Goal: Task Accomplishment & Management: Manage account settings

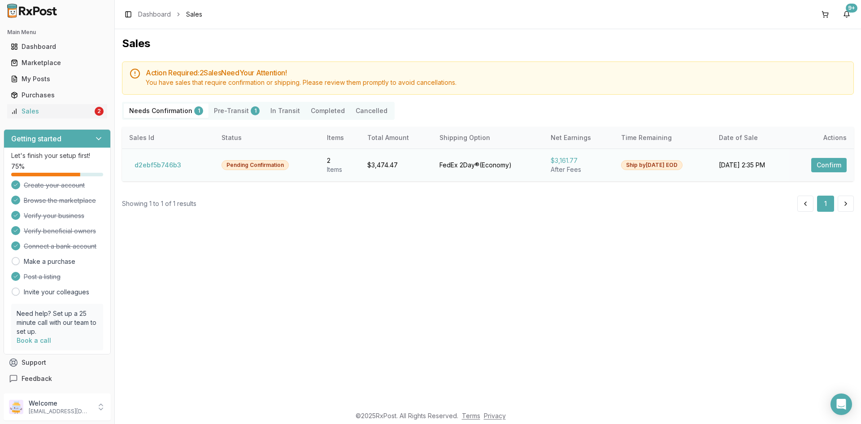
click at [829, 165] on button "Confirm" at bounding box center [828, 165] width 35 height 14
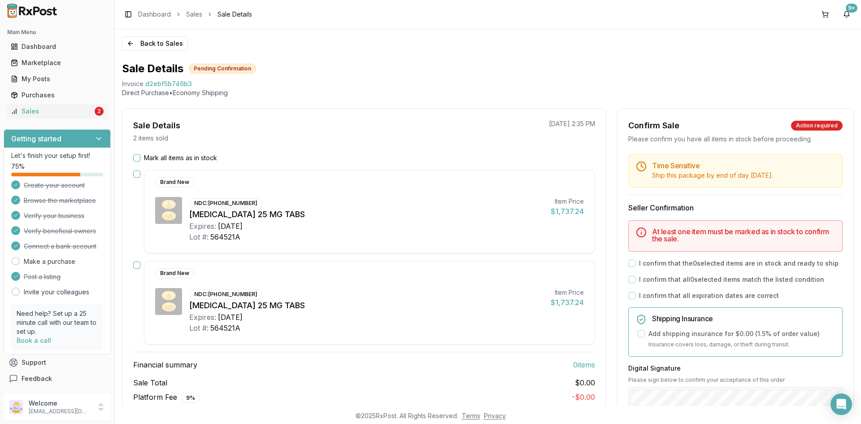
click at [138, 157] on button "Mark all items as in stock" at bounding box center [136, 157] width 7 height 7
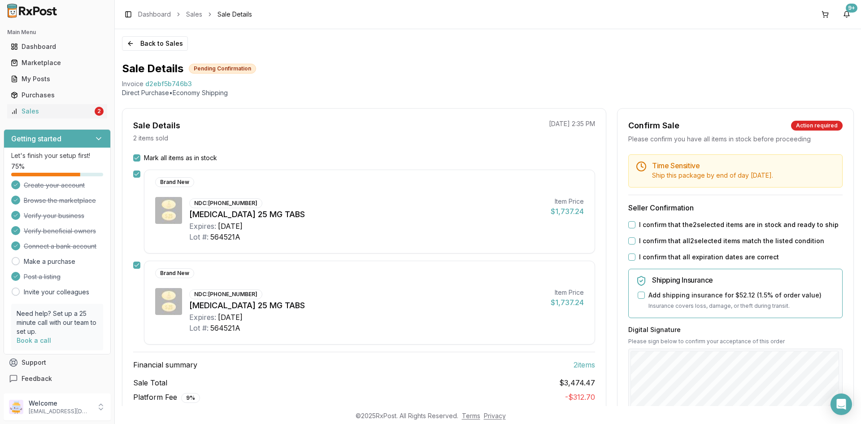
click at [629, 220] on div "Time Sensitive Ship this package by end of day Tuesday, September 23rd . Seller…" at bounding box center [735, 343] width 236 height 379
drag, startPoint x: 629, startPoint y: 221, endPoint x: 634, endPoint y: 240, distance: 20.3
click at [629, 221] on div "I confirm that the 2 selected items are in stock and ready to ship" at bounding box center [735, 224] width 214 height 9
click at [630, 225] on button "I confirm that the 2 selected items are in stock and ready to ship" at bounding box center [631, 224] width 7 height 7
drag, startPoint x: 629, startPoint y: 239, endPoint x: 634, endPoint y: 264, distance: 25.6
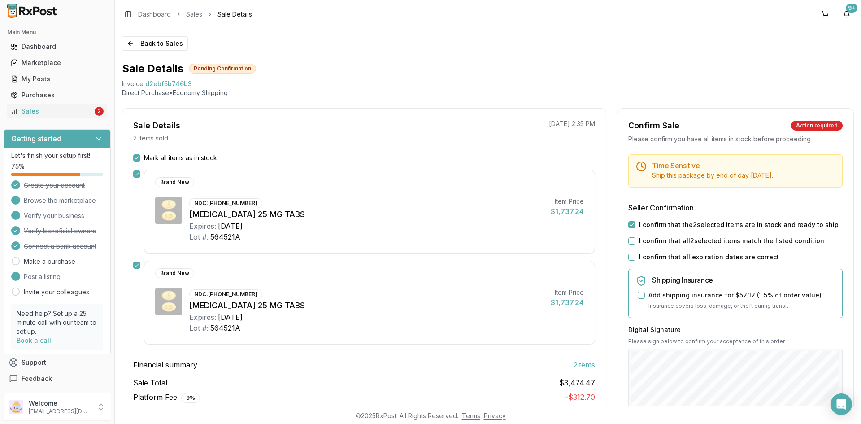
click at [629, 240] on button "I confirm that all 2 selected items match the listed condition" at bounding box center [631, 240] width 7 height 7
click at [628, 255] on button "I confirm that all expiration dates are correct" at bounding box center [631, 256] width 7 height 7
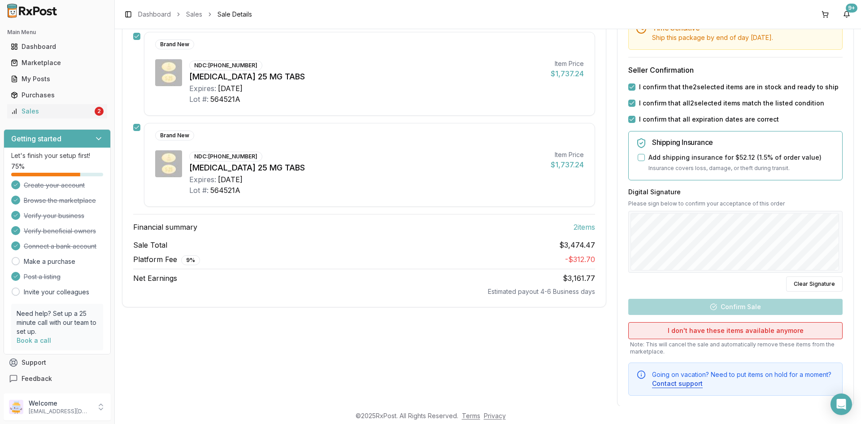
scroll to position [153, 0]
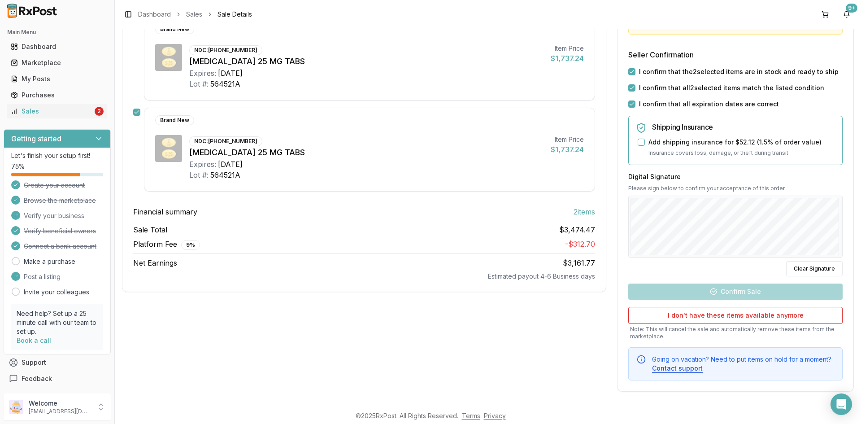
click at [811, 189] on div "Digital Signature Please sign below to confirm your acceptance of this order Cl…" at bounding box center [735, 224] width 214 height 104
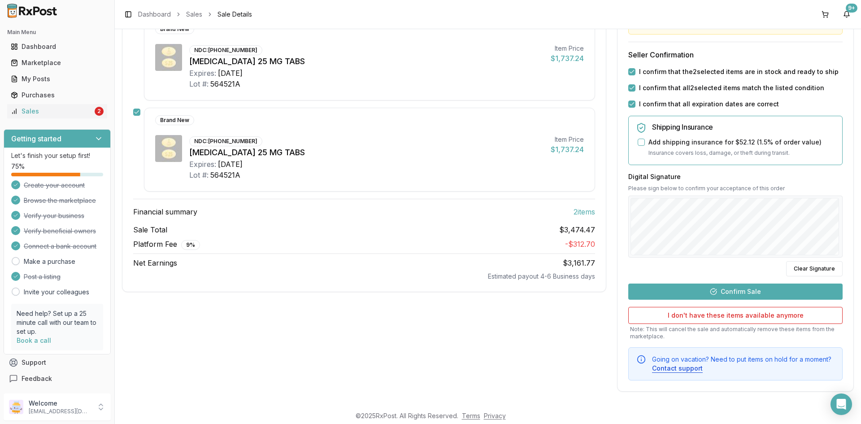
click at [742, 286] on button "Confirm Sale" at bounding box center [735, 291] width 214 height 16
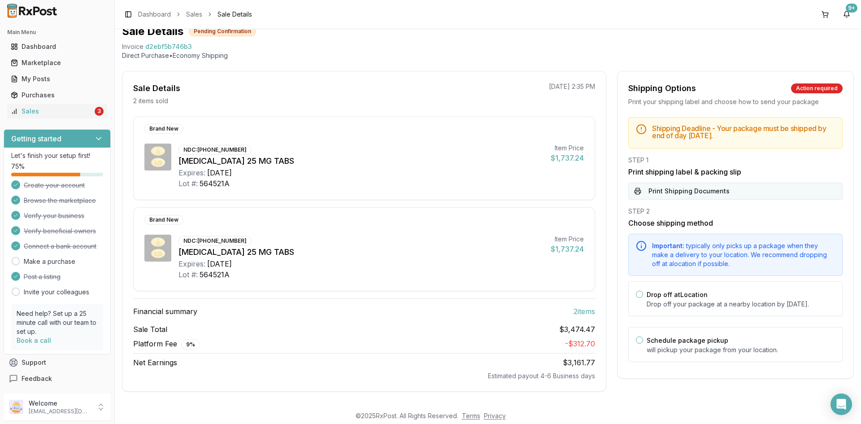
click at [689, 194] on button "Print Shipping Documents" at bounding box center [735, 190] width 214 height 17
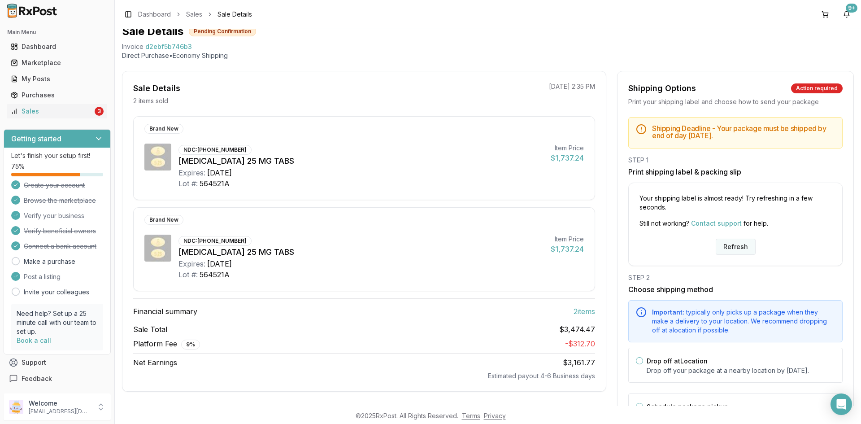
click at [730, 249] on button "Refresh" at bounding box center [735, 246] width 40 height 16
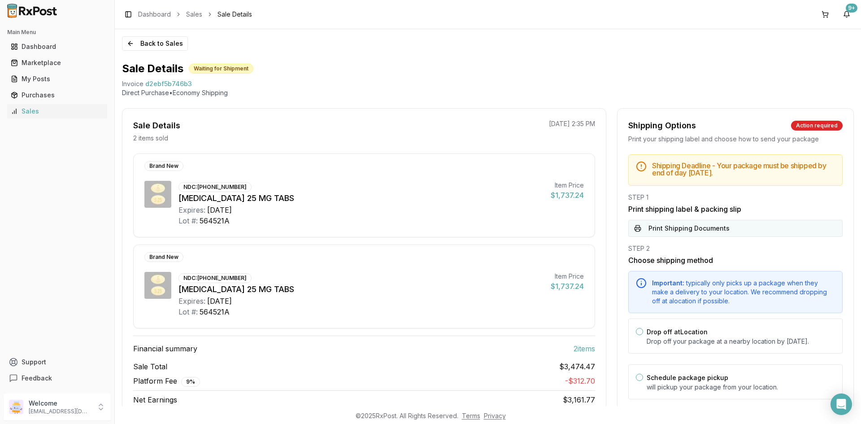
click at [717, 226] on button "Print Shipping Documents" at bounding box center [735, 228] width 214 height 17
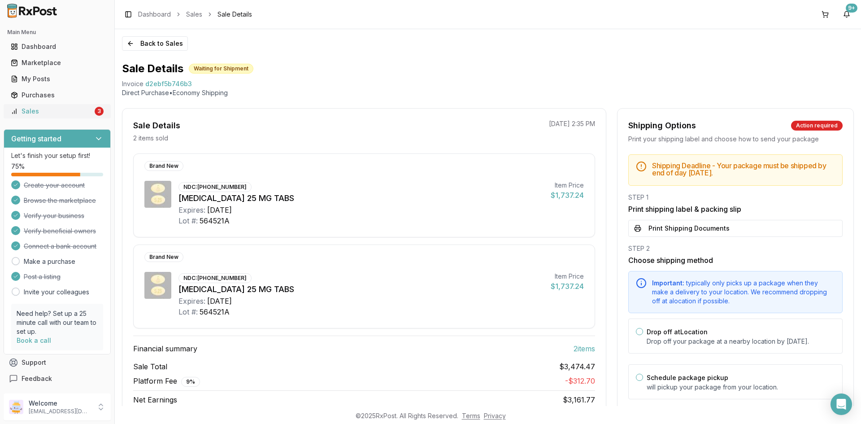
click at [41, 110] on div "Sales" at bounding box center [52, 111] width 82 height 9
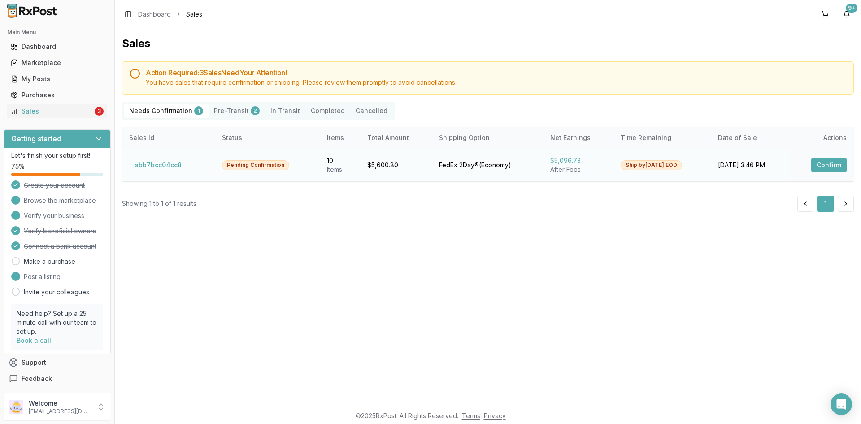
click at [825, 168] on button "Confirm" at bounding box center [828, 165] width 35 height 14
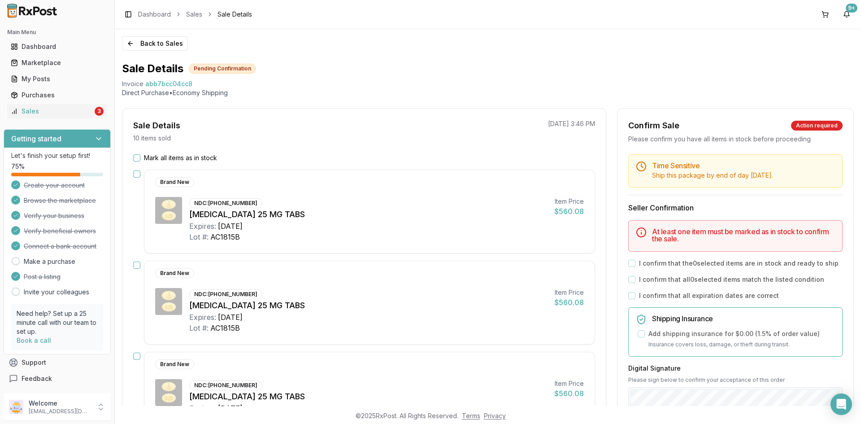
click at [139, 156] on button "Mark all items as in stock" at bounding box center [136, 157] width 7 height 7
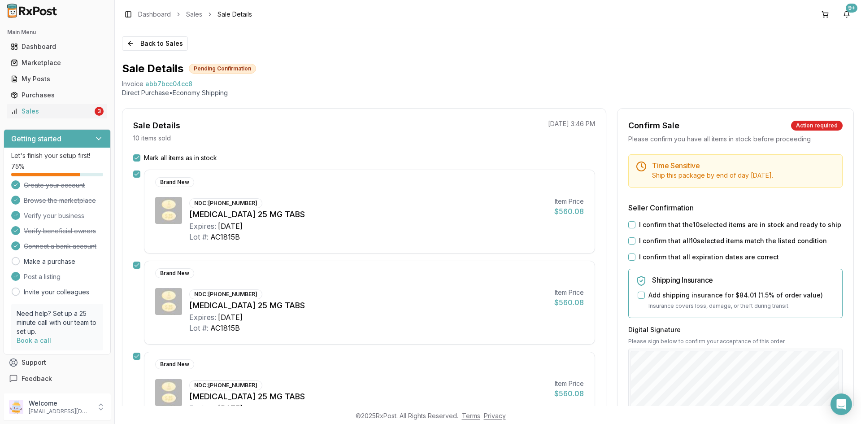
click at [629, 224] on button "I confirm that the 10 selected items are in stock and ready to ship" at bounding box center [631, 224] width 7 height 7
click at [628, 241] on button "I confirm that all 10 selected items match the listed condition" at bounding box center [631, 240] width 7 height 7
click at [630, 255] on button "I confirm that all expiration dates are correct" at bounding box center [631, 256] width 7 height 7
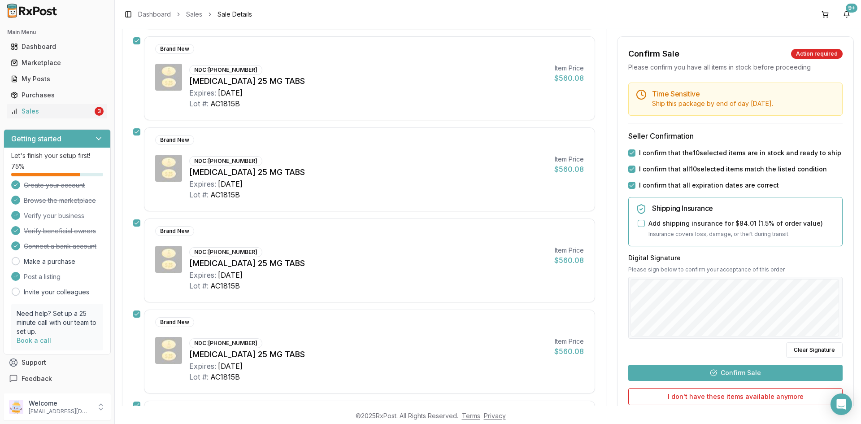
click at [763, 365] on button "Confirm Sale" at bounding box center [735, 372] width 214 height 16
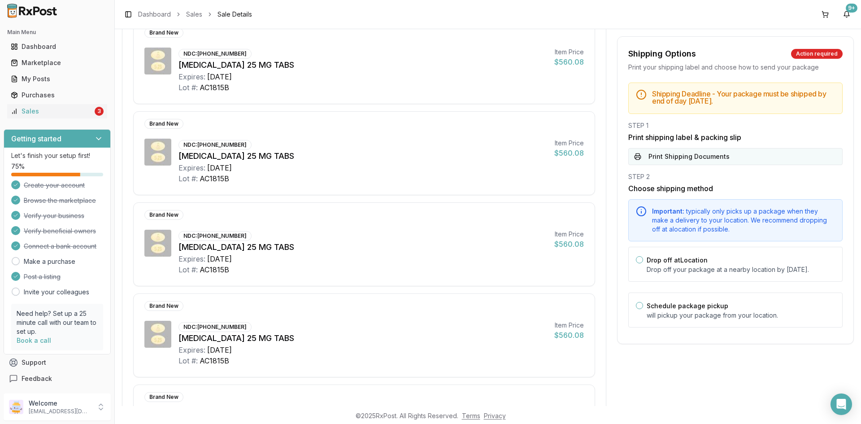
click at [762, 160] on button "Print Shipping Documents" at bounding box center [735, 156] width 214 height 17
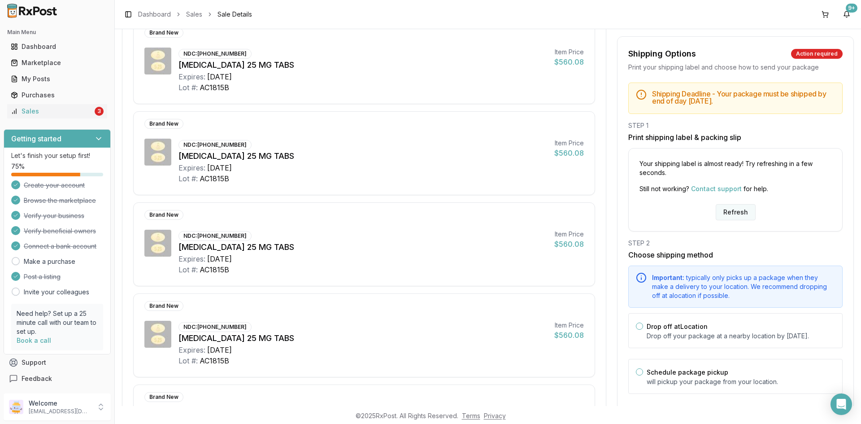
click at [739, 209] on button "Refresh" at bounding box center [735, 212] width 40 height 16
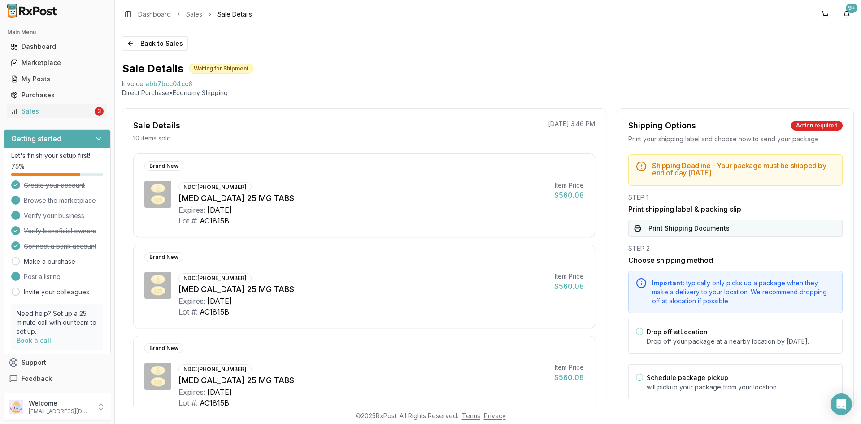
click at [682, 226] on button "Print Shipping Documents" at bounding box center [735, 228] width 214 height 17
click at [42, 110] on div "Sales" at bounding box center [52, 111] width 82 height 9
